Goal: Information Seeking & Learning: Learn about a topic

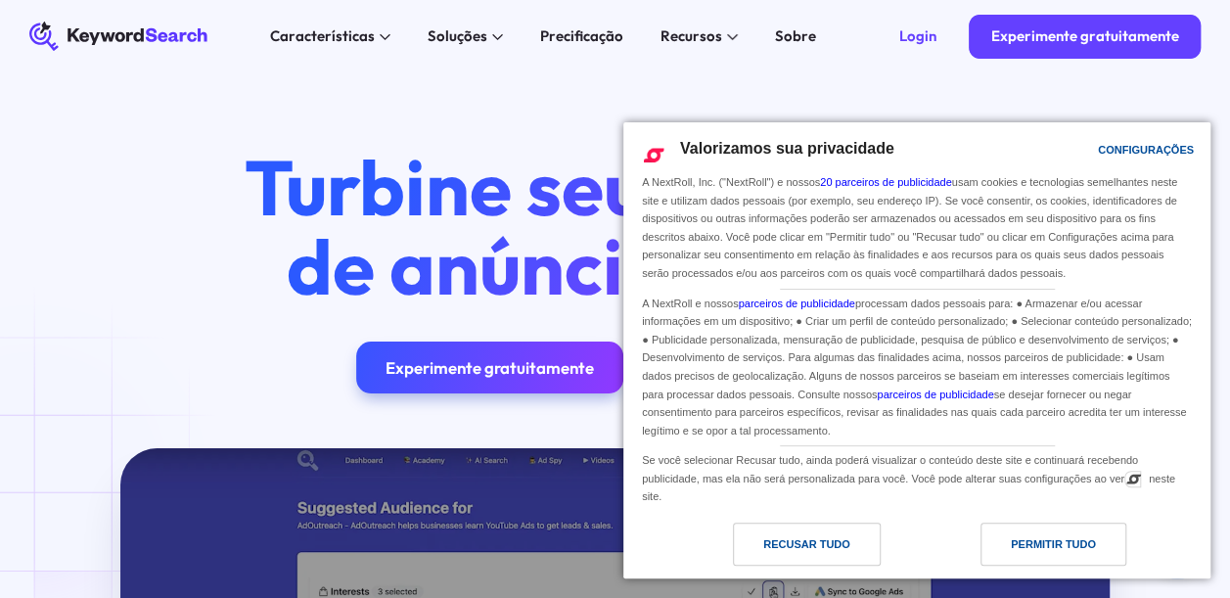
drag, startPoint x: 771, startPoint y: 536, endPoint x: 740, endPoint y: 528, distance: 32.3
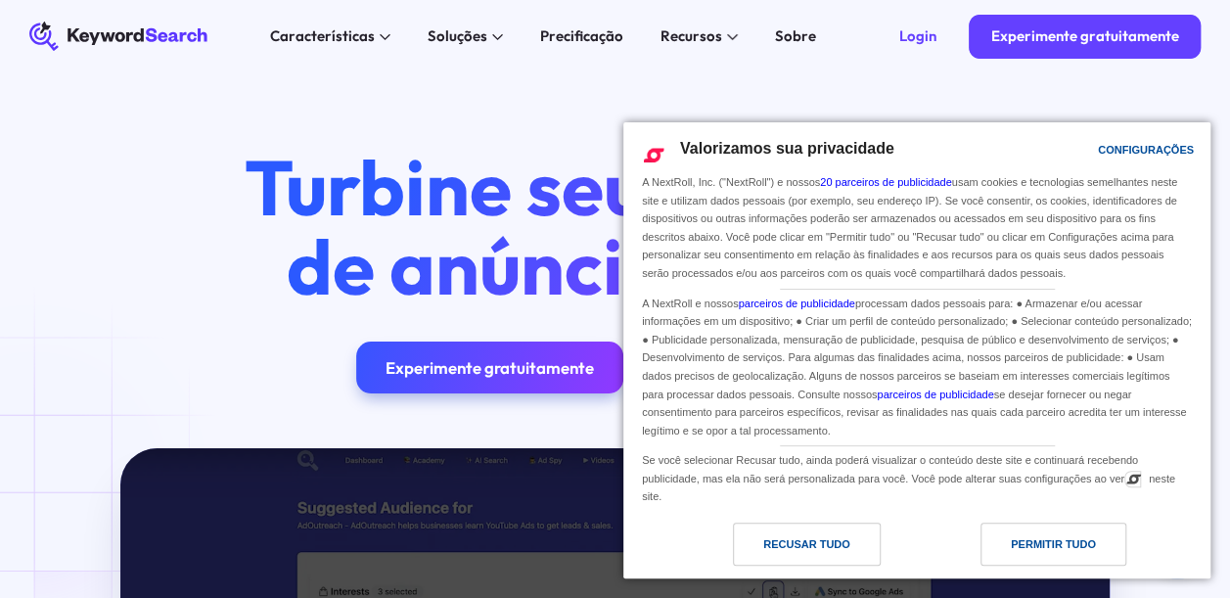
click at [771, 536] on div "Recusar tudo" at bounding box center [806, 544] width 87 height 22
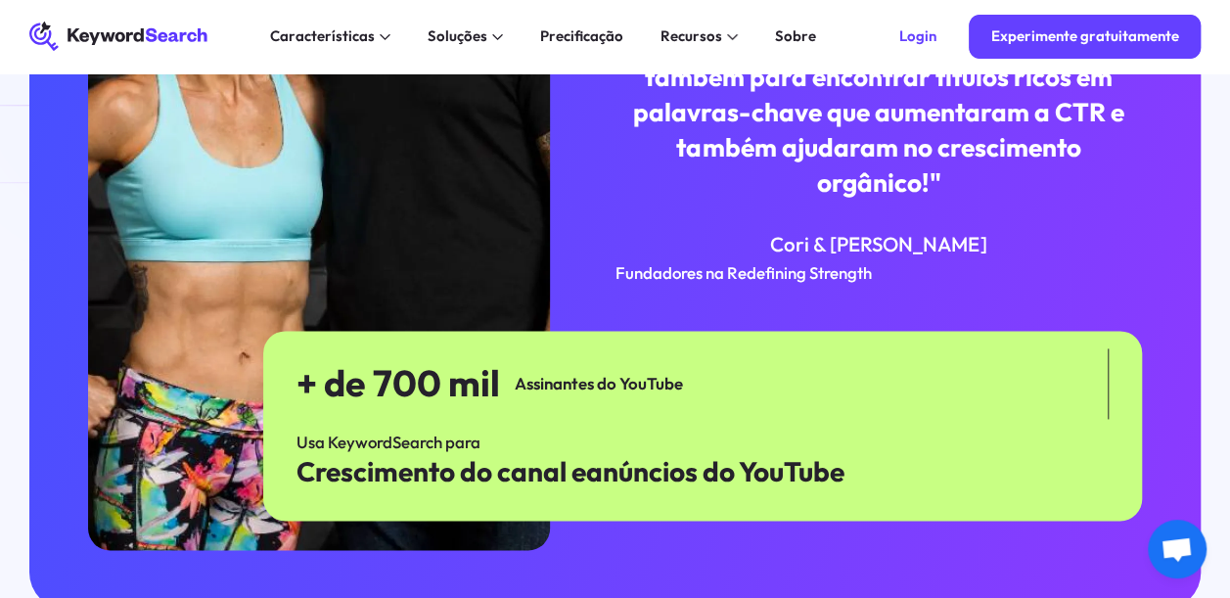
scroll to position [4182, 0]
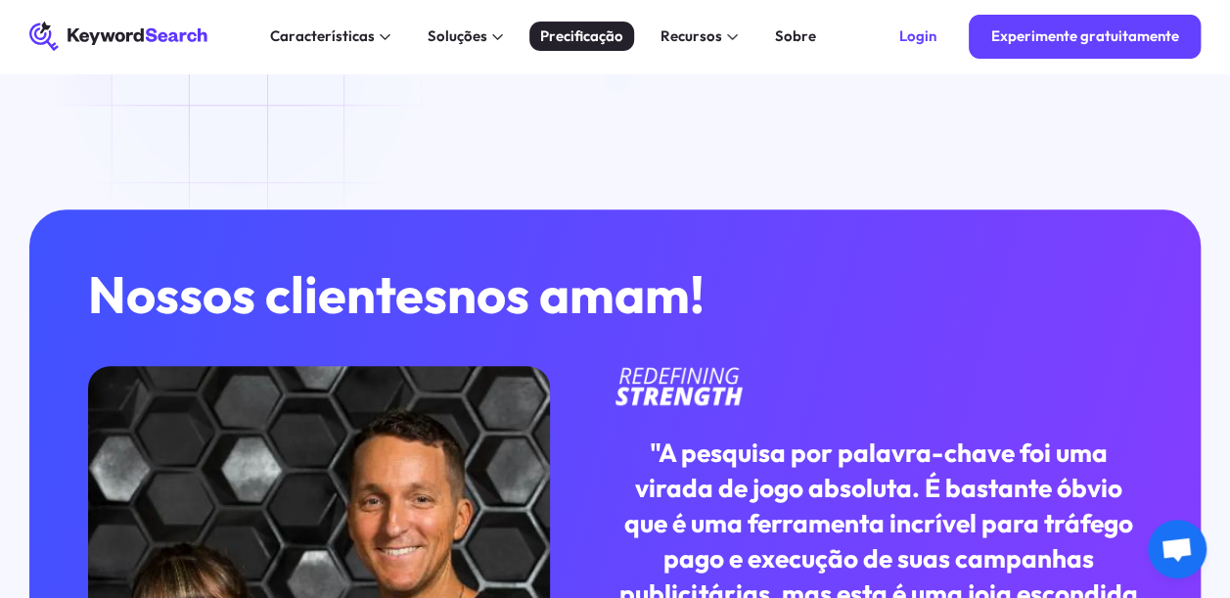
click at [560, 35] on div "Precificação" at bounding box center [581, 36] width 83 height 22
